Goal: Information Seeking & Learning: Learn about a topic

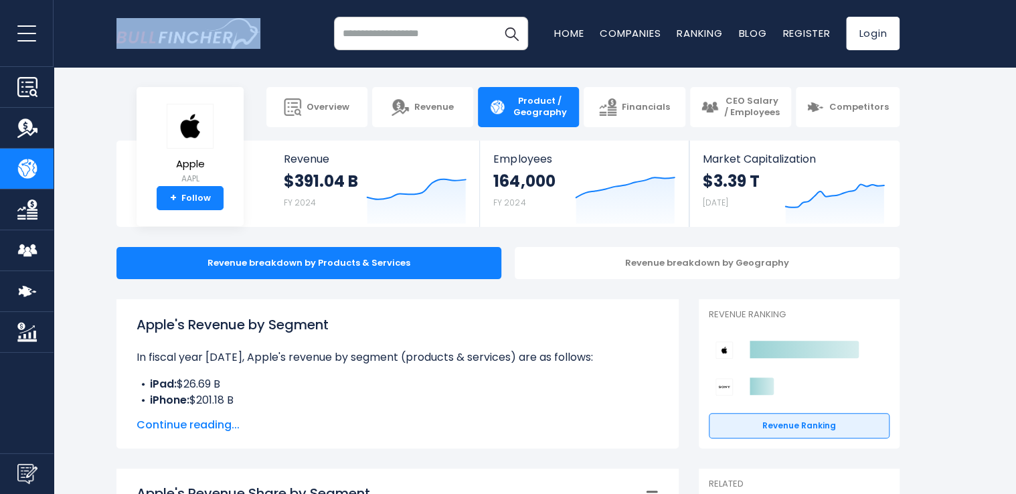
drag, startPoint x: 112, startPoint y: 39, endPoint x: 233, endPoint y: 39, distance: 120.5
click at [233, 39] on div "Recent searches Trending searches Apple Overview Home Companies" at bounding box center [507, 33] width 803 height 67
copy link "Go to homepage"
drag, startPoint x: 134, startPoint y: 323, endPoint x: 340, endPoint y: 330, distance: 206.3
click at [340, 330] on div "Apple's Revenue by Segment In fiscal year [DATE], Apple's revenue by segment (p…" at bounding box center [397, 373] width 562 height 149
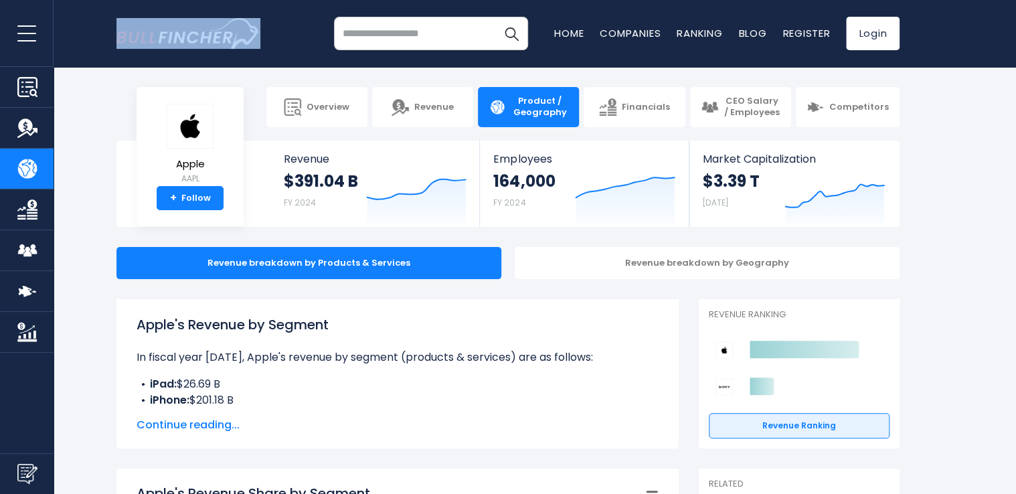
copy h1 "Apple's Revenue by Segment"
click at [360, 374] on div "Apple's Revenue by Segment In fiscal year [DATE], Apple's revenue by segment (p…" at bounding box center [398, 362] width 522 height 94
